Goal: Entertainment & Leisure: Consume media (video, audio)

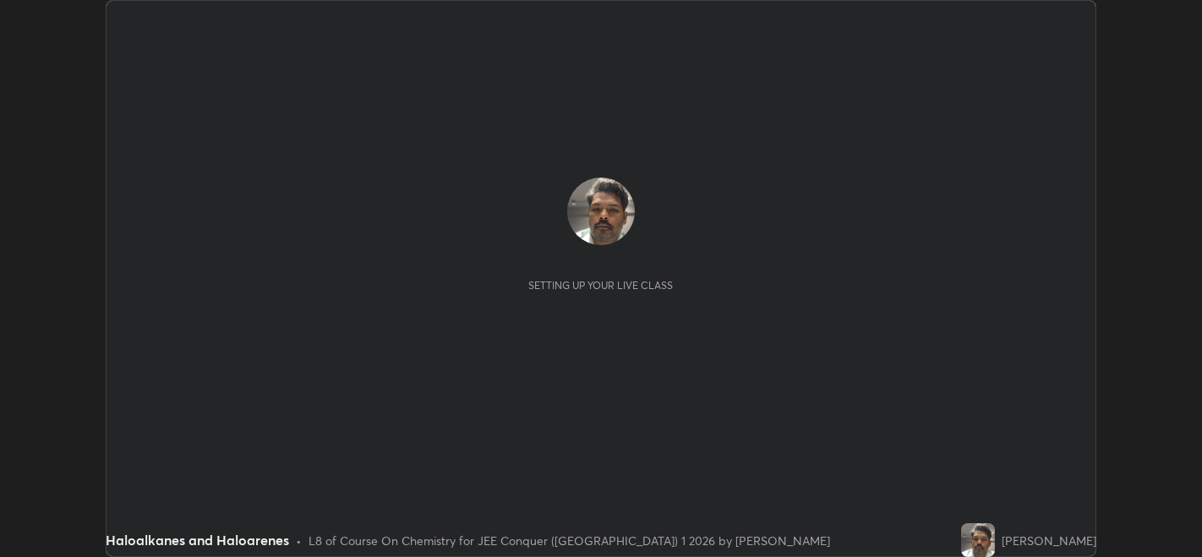
scroll to position [556, 1201]
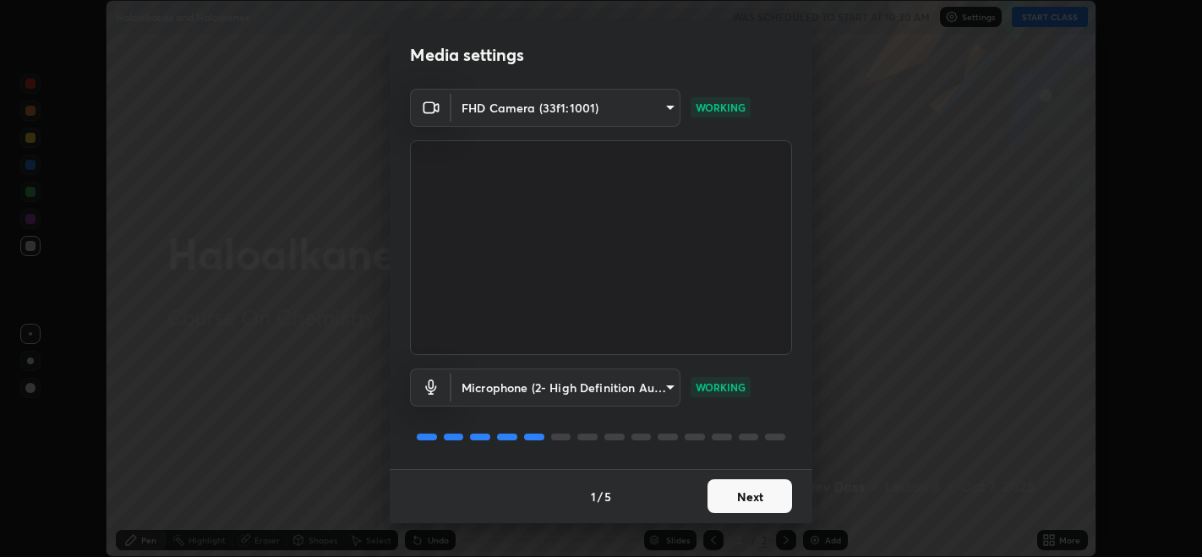
click at [772, 494] on button "Next" at bounding box center [749, 496] width 85 height 34
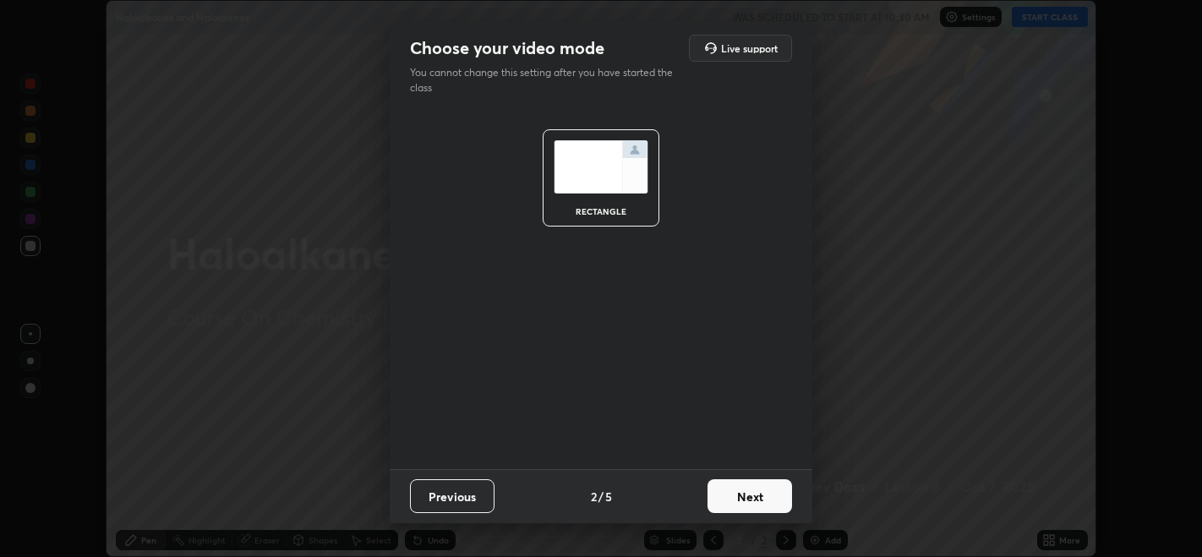
click at [778, 499] on button "Next" at bounding box center [749, 496] width 85 height 34
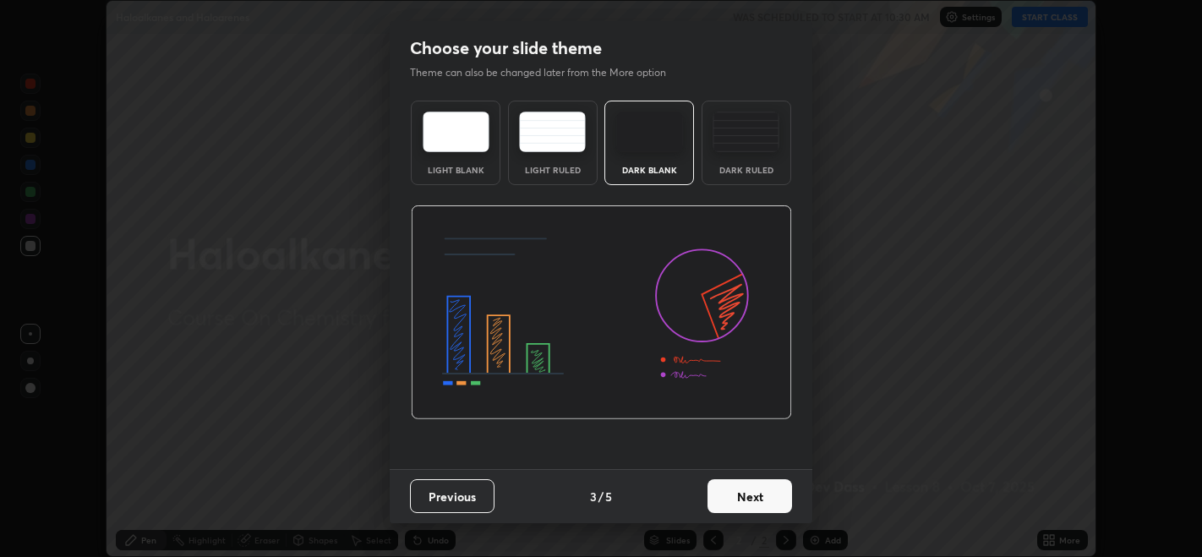
click at [778, 499] on button "Next" at bounding box center [749, 496] width 85 height 34
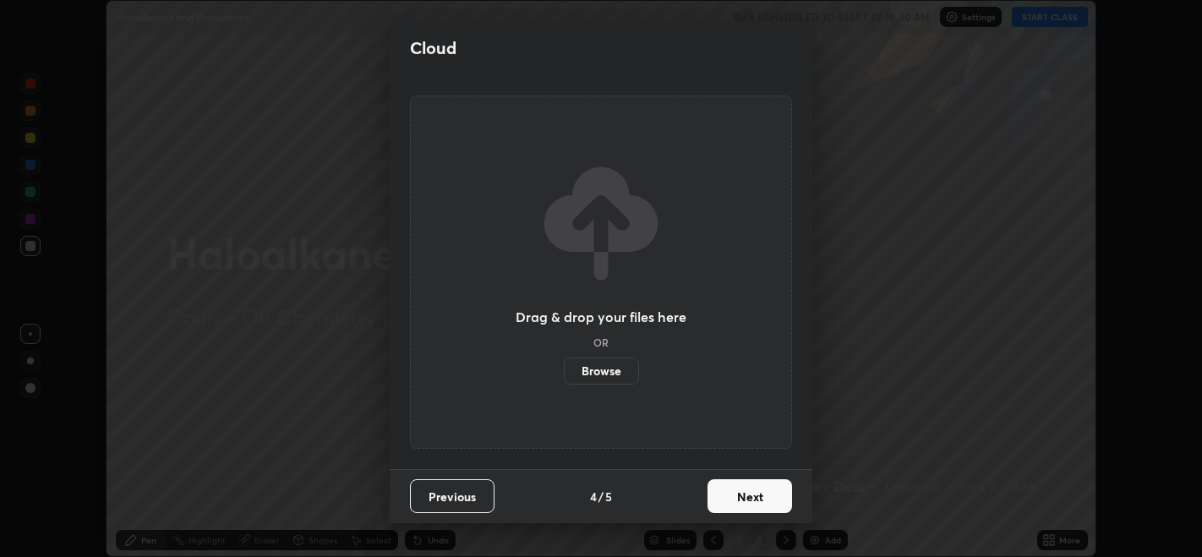
click at [776, 497] on button "Next" at bounding box center [749, 496] width 85 height 34
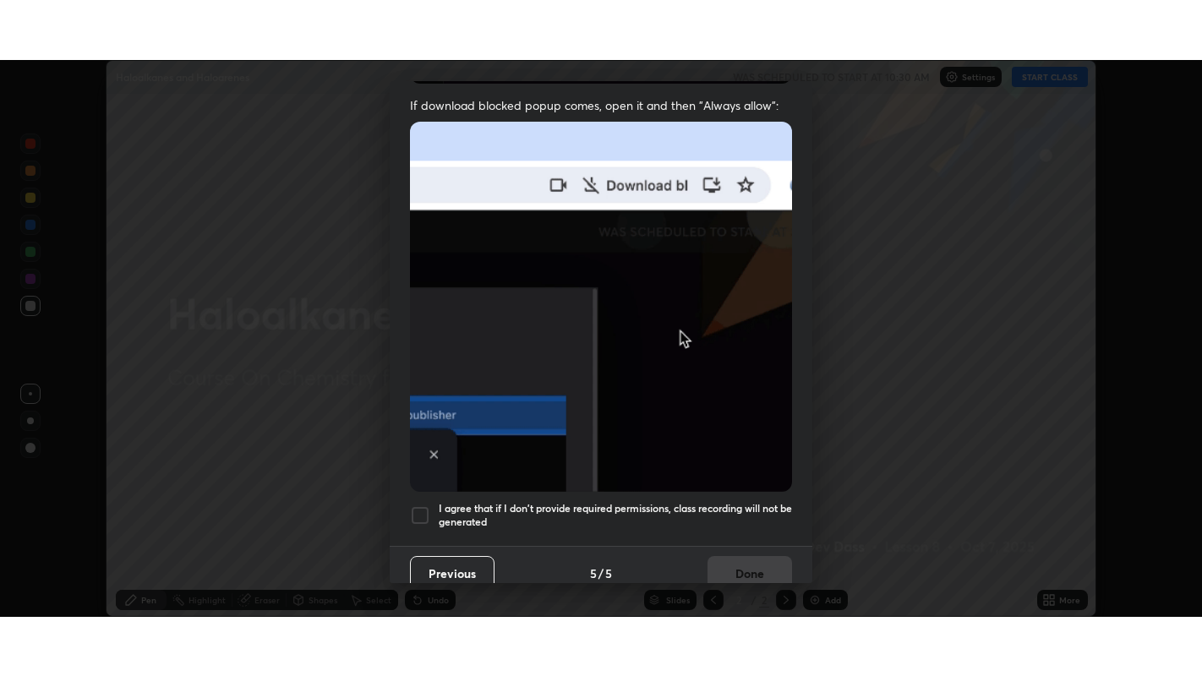
scroll to position [342, 0]
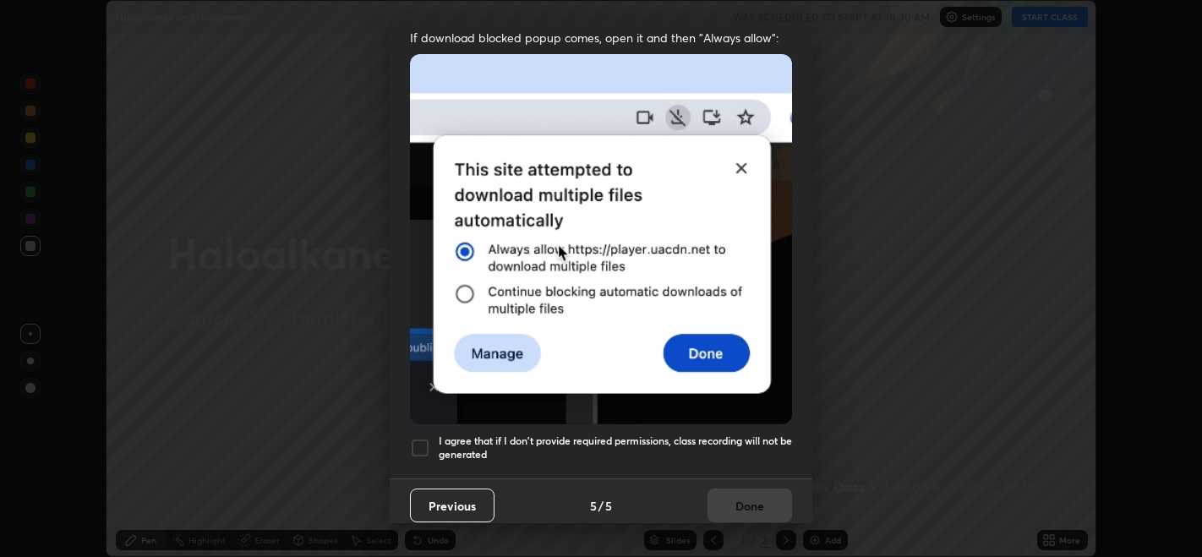
click at [432, 438] on div "I agree that if I don't provide required permissions, class recording will not …" at bounding box center [601, 448] width 382 height 20
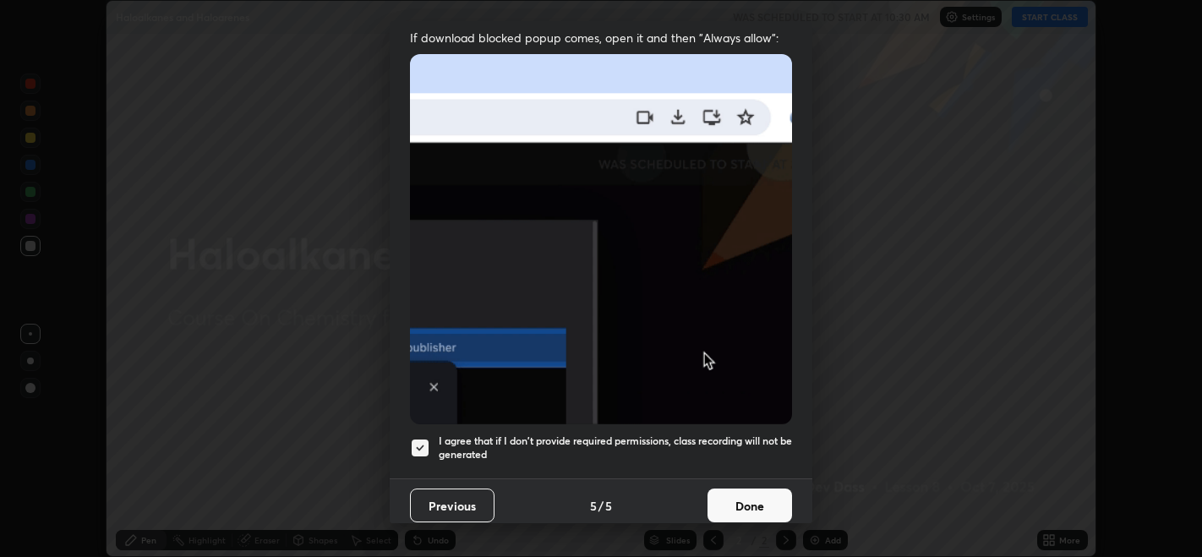
click at [424, 439] on div at bounding box center [420, 448] width 20 height 20
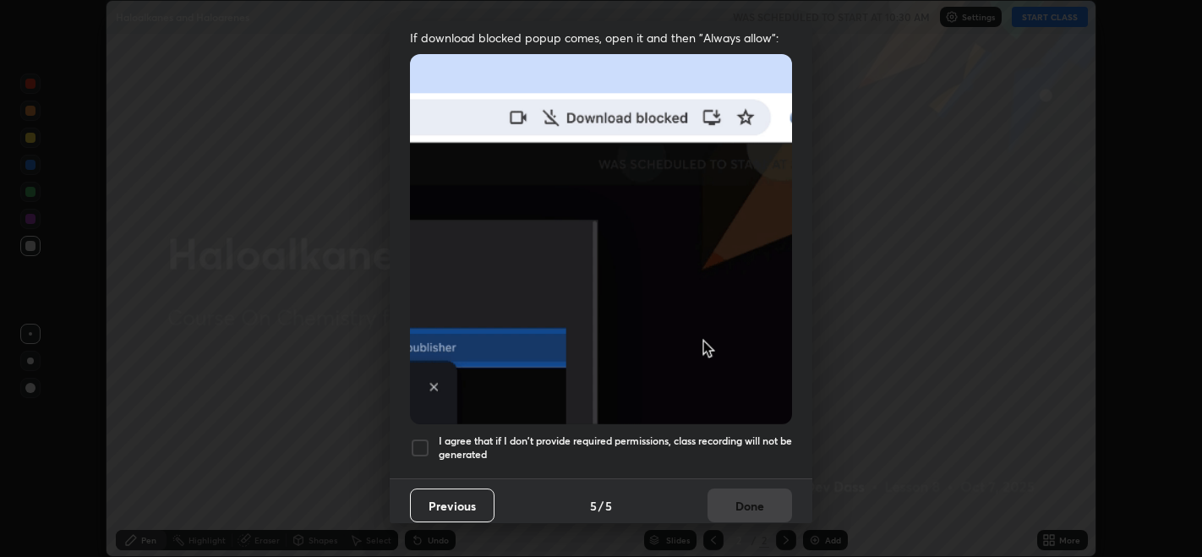
click at [418, 439] on div at bounding box center [420, 448] width 20 height 20
click at [772, 494] on button "Done" at bounding box center [749, 506] width 85 height 34
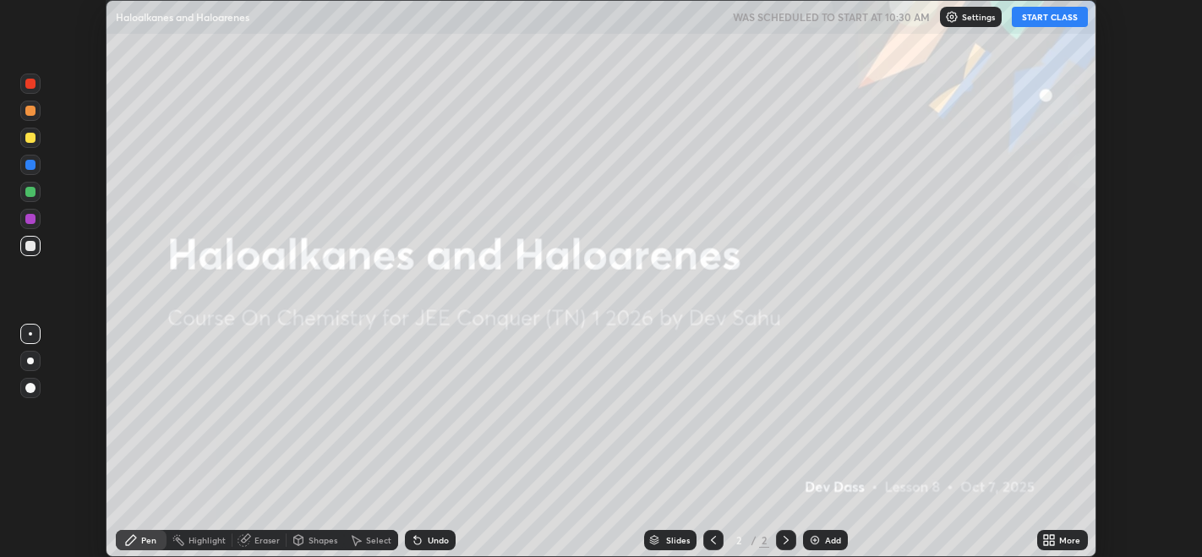
click at [1035, 20] on button "START CLASS" at bounding box center [1050, 17] width 76 height 20
click at [1187, 232] on div "Setting up your live class" at bounding box center [601, 278] width 1202 height 557
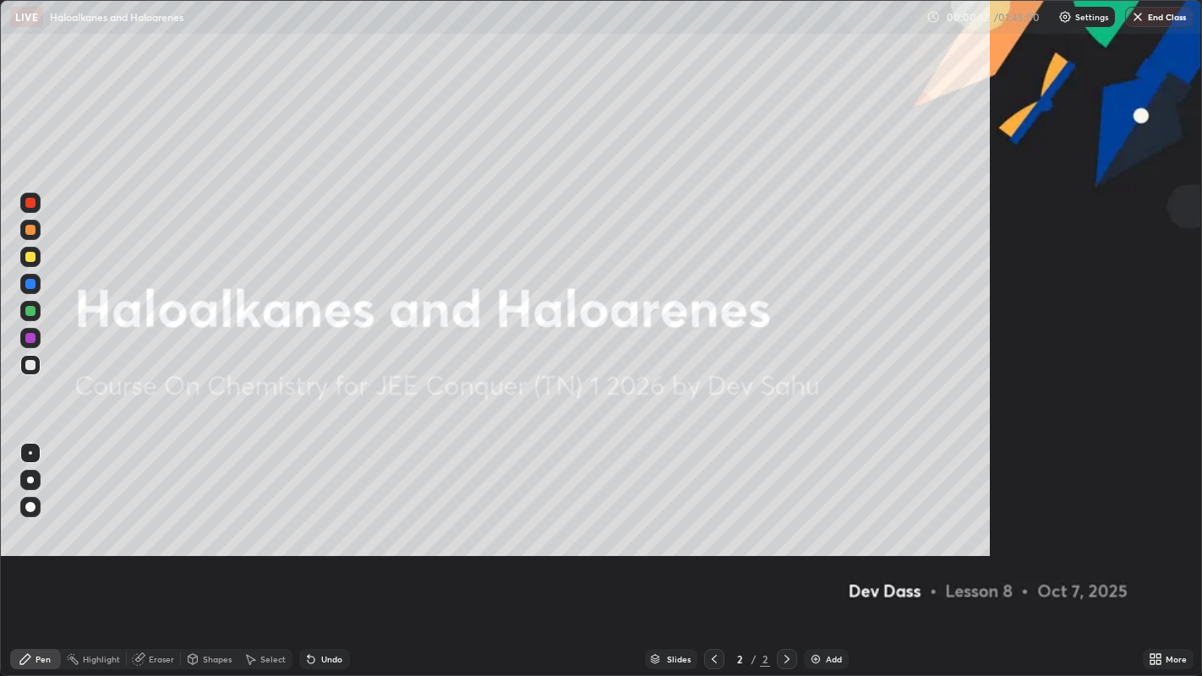
scroll to position [676, 1202]
